Goal: Task Accomplishment & Management: Manage account settings

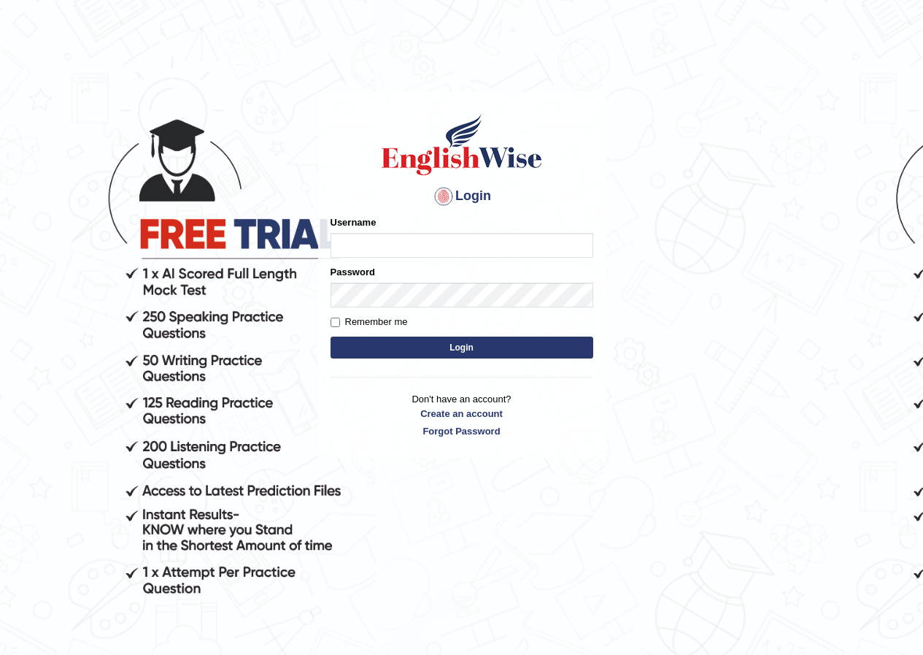
click at [421, 249] on input "Username" at bounding box center [462, 245] width 263 height 25
click at [425, 249] on input "Username" at bounding box center [462, 245] width 263 height 25
type input "vivekperumal_parramatta"
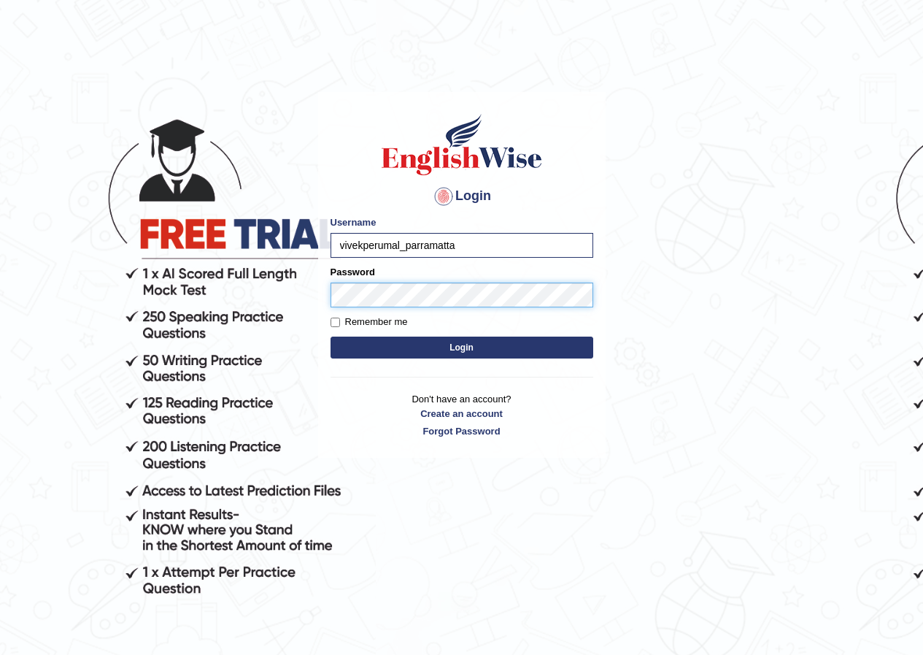
click at [331, 336] on button "Login" at bounding box center [462, 347] width 263 height 22
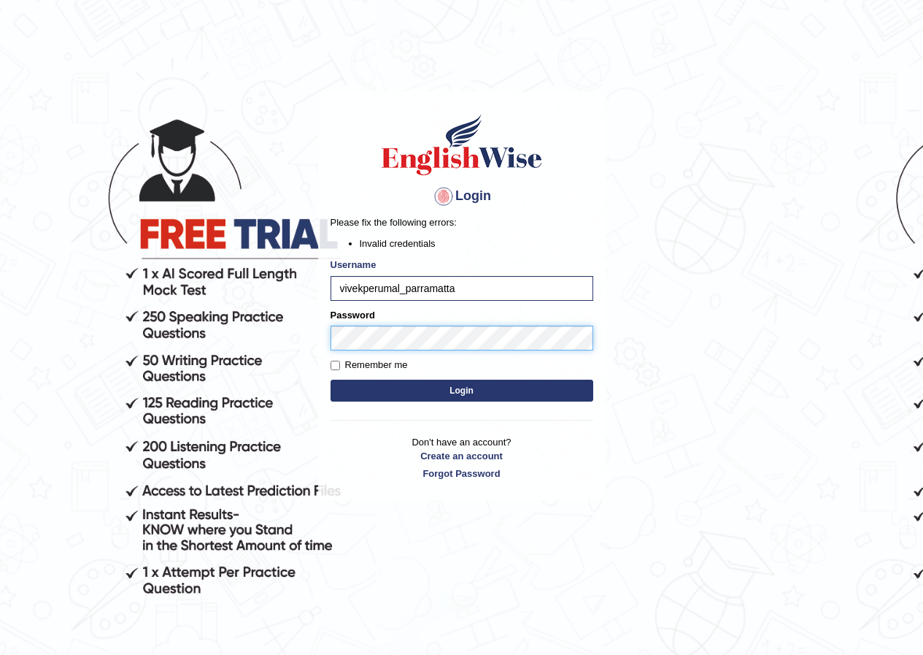
click at [331, 380] on button "Login" at bounding box center [462, 391] width 263 height 22
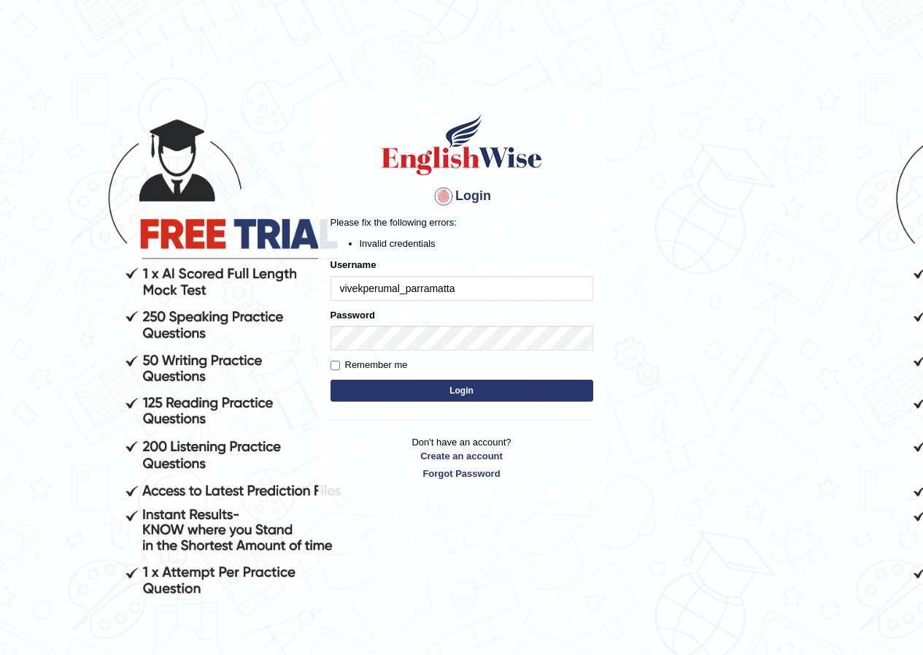
click at [520, 278] on input "vivekperumal_parramatta" at bounding box center [462, 288] width 263 height 25
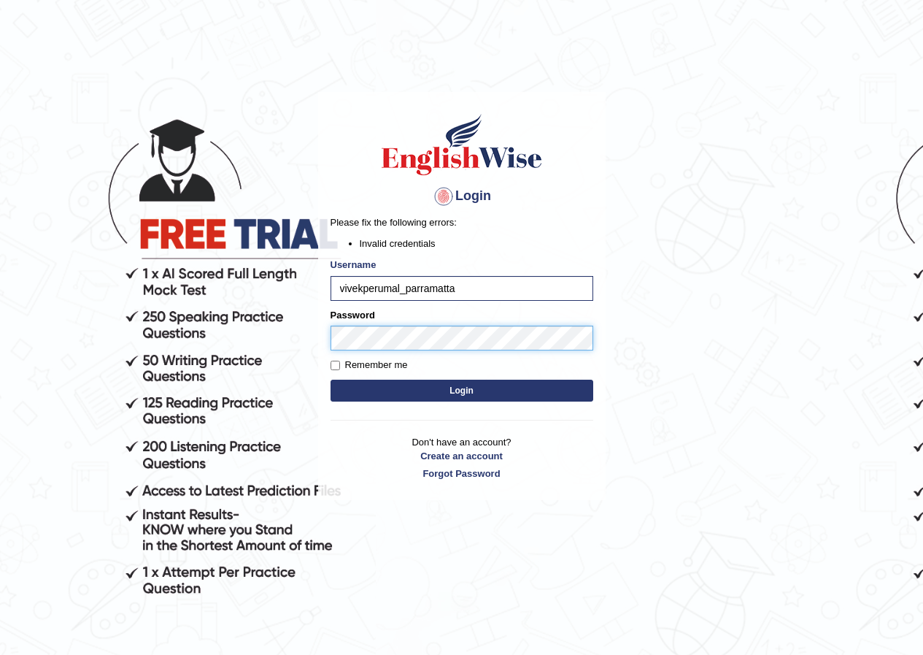
click at [331, 380] on button "Login" at bounding box center [462, 391] width 263 height 22
